Goal: Information Seeking & Learning: Learn about a topic

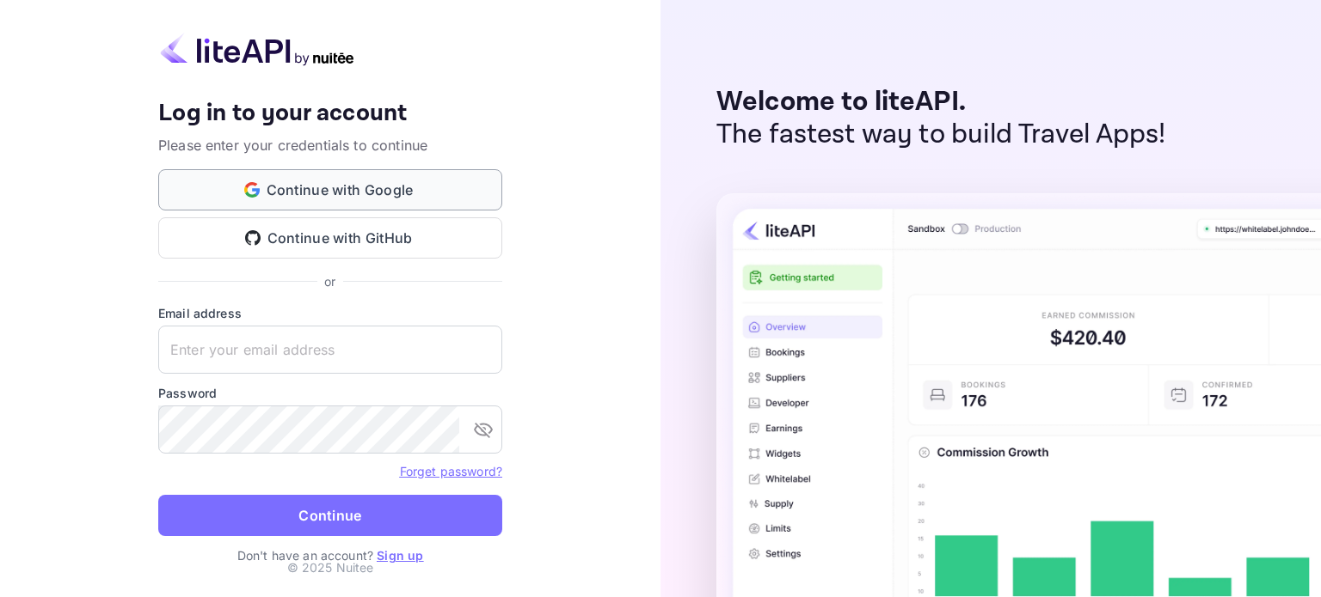
click at [432, 196] on button "Continue with Google" at bounding box center [330, 189] width 344 height 41
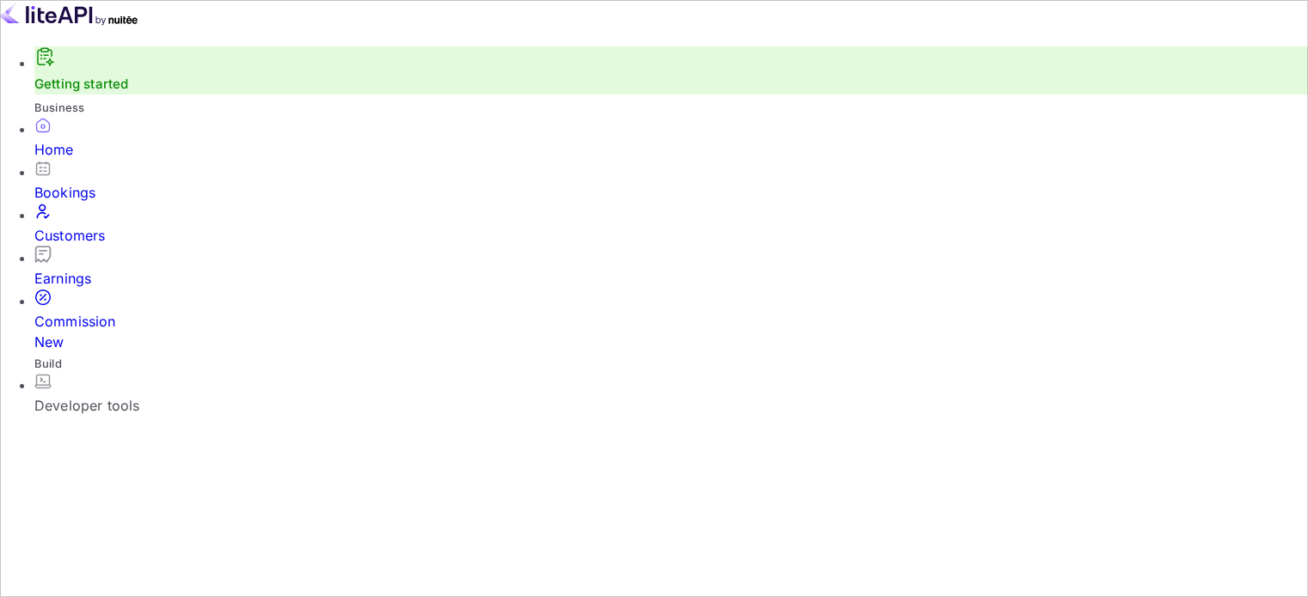
click at [79, 311] on div "Commission New" at bounding box center [670, 331] width 1273 height 41
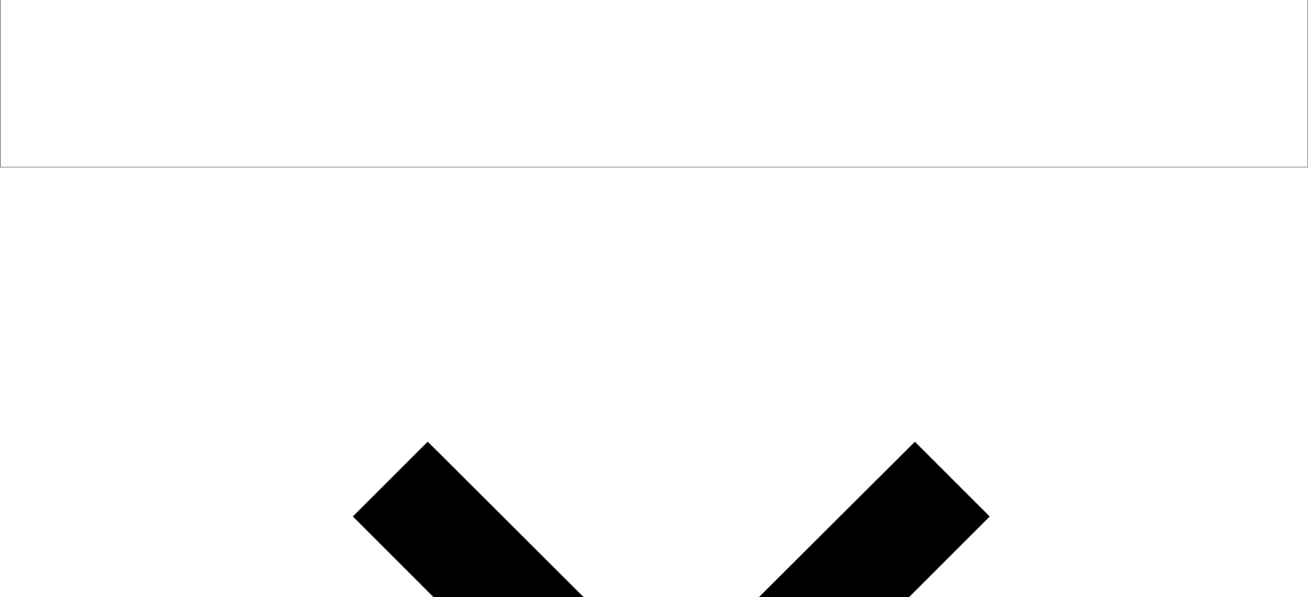
scroll to position [172, 0]
